Goal: Communication & Community: Answer question/provide support

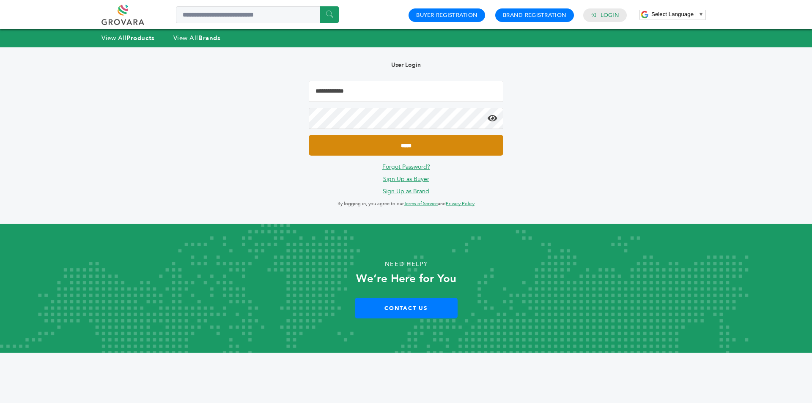
type input "**********"
click at [393, 145] on input "*****" at bounding box center [406, 145] width 194 height 21
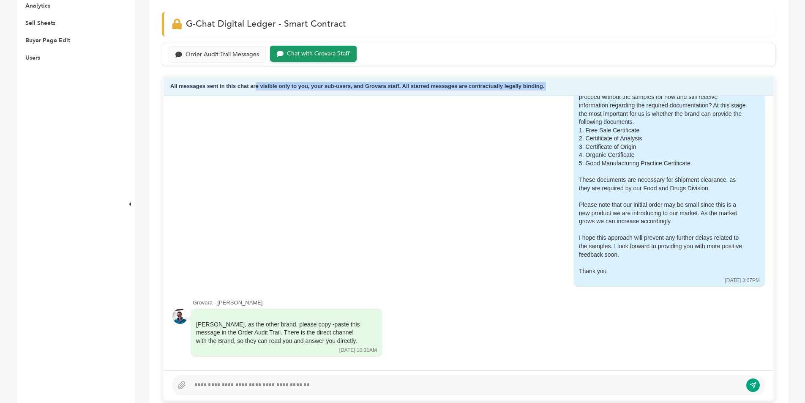
scroll to position [367, 0]
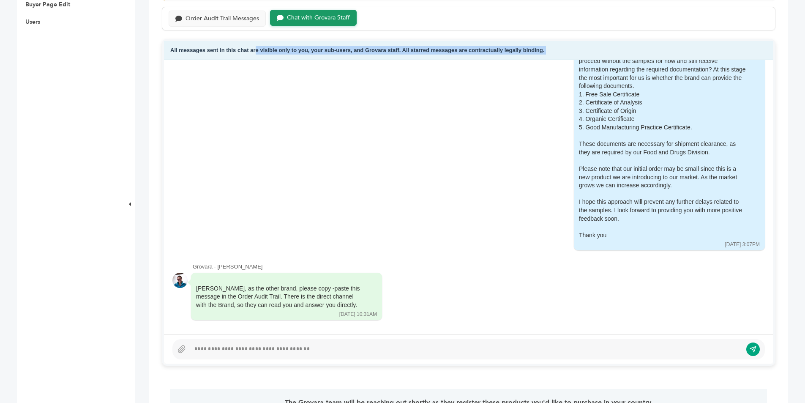
drag, startPoint x: 568, startPoint y: 303, endPoint x: 628, endPoint y: 238, distance: 88.0
click at [628, 238] on div "Hi [PERSON_NAME], My director is here, however he has not yet had the opportuni…" at bounding box center [663, 128] width 169 height 224
copy div "Hi [PERSON_NAME], My director is here, however he has not yet had the opportuni…"
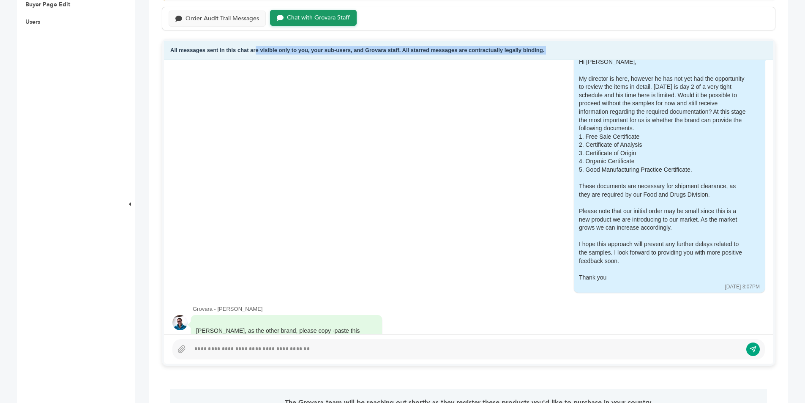
scroll to position [596, 0]
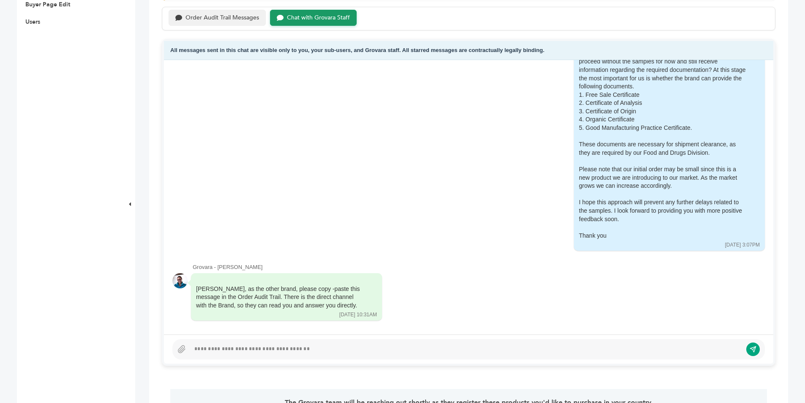
click at [216, 19] on div "Order Audit Trail Messages" at bounding box center [223, 17] width 74 height 7
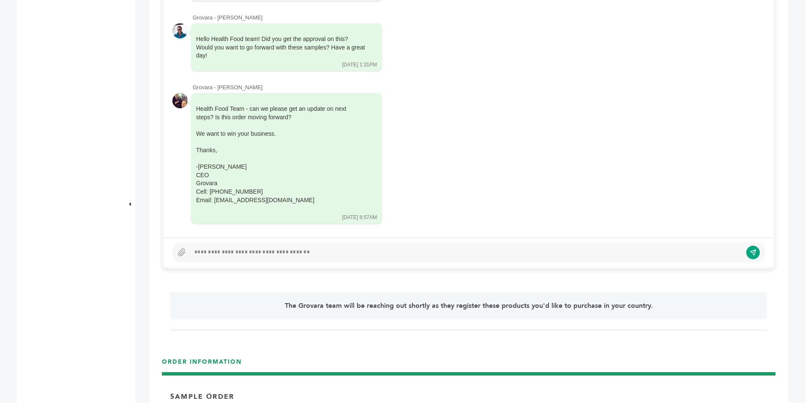
scroll to position [494, 0]
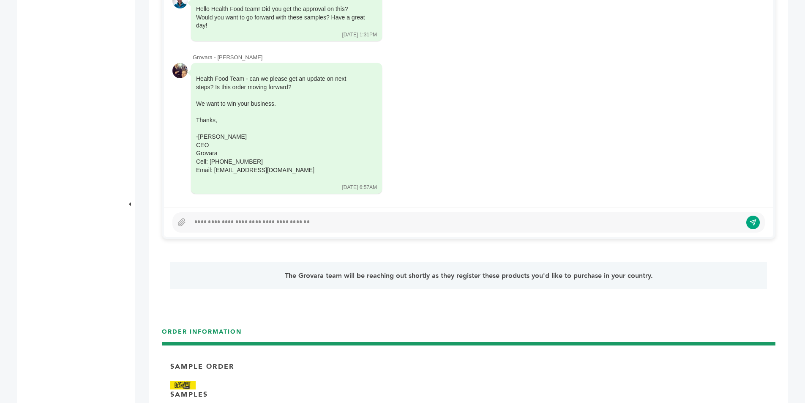
click at [224, 222] on div at bounding box center [466, 222] width 552 height 10
paste div
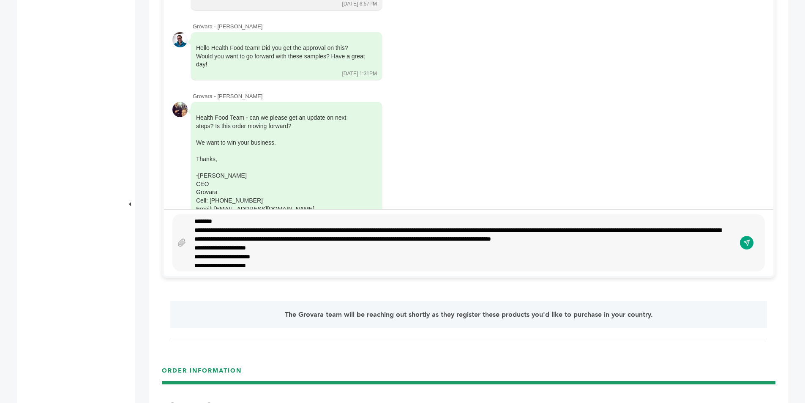
scroll to position [0, 0]
drag, startPoint x: 747, startPoint y: 241, endPoint x: 440, endPoint y: 44, distance: 365.9
click at [748, 242] on icon "submit" at bounding box center [747, 242] width 7 height 7
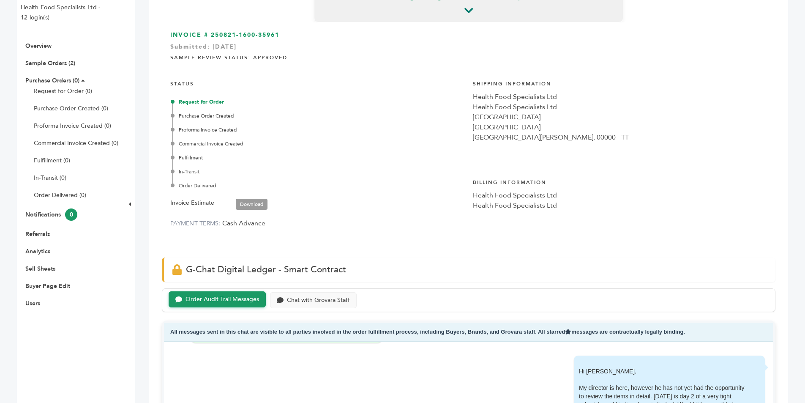
scroll to position [33, 0]
